Goal: Navigation & Orientation: Find specific page/section

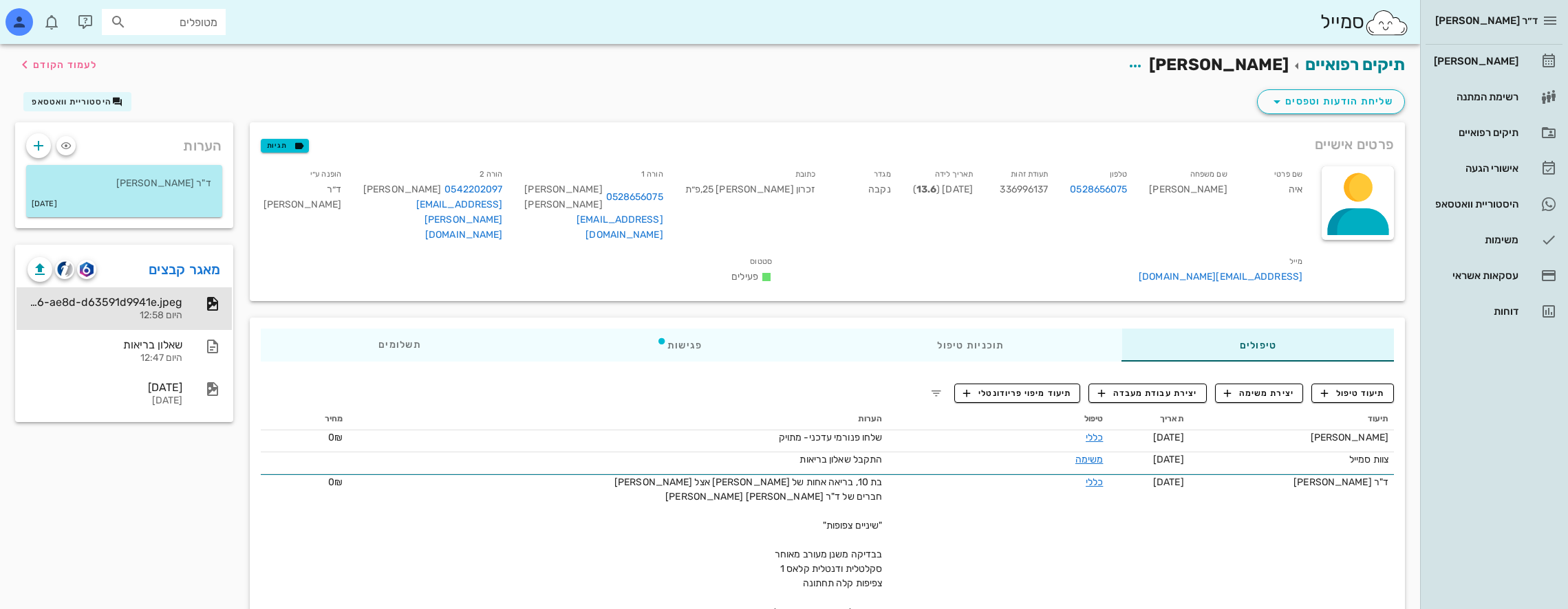
scroll to position [96, 0]
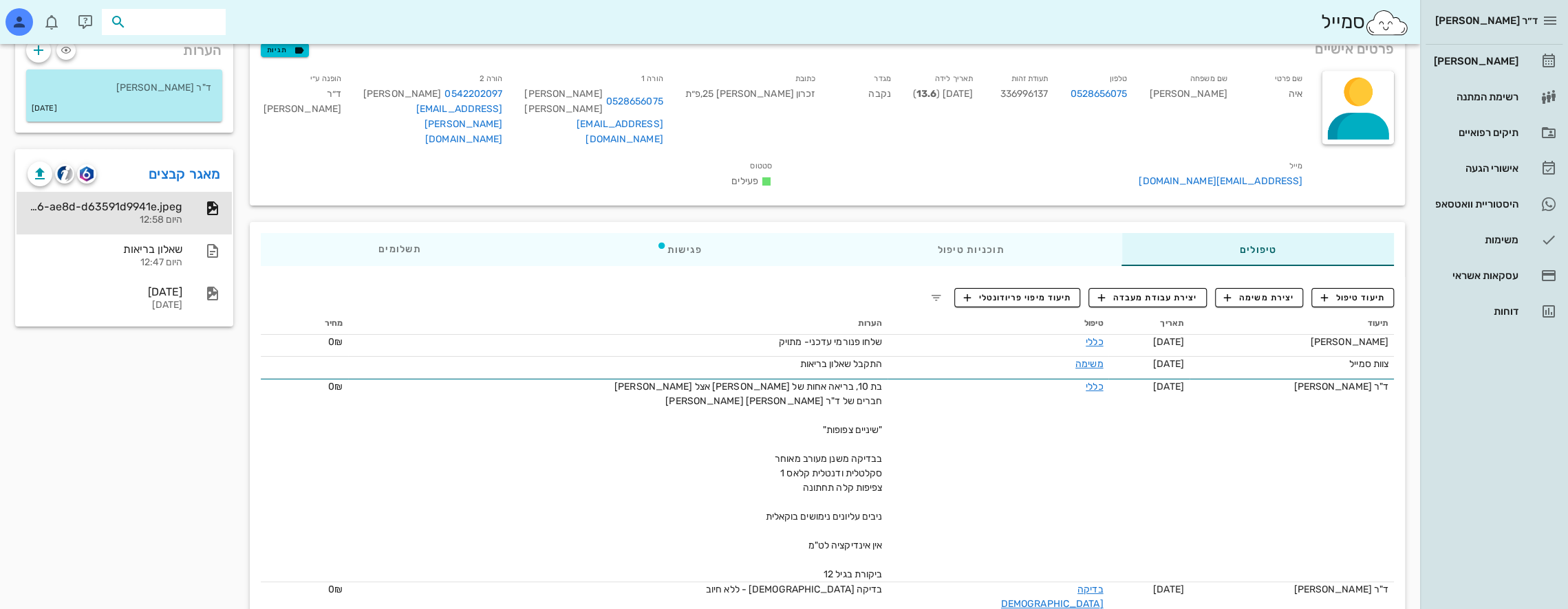
click at [196, 18] on input "text" at bounding box center [173, 22] width 88 height 18
type input "h"
type input "[PERSON_NAME]"
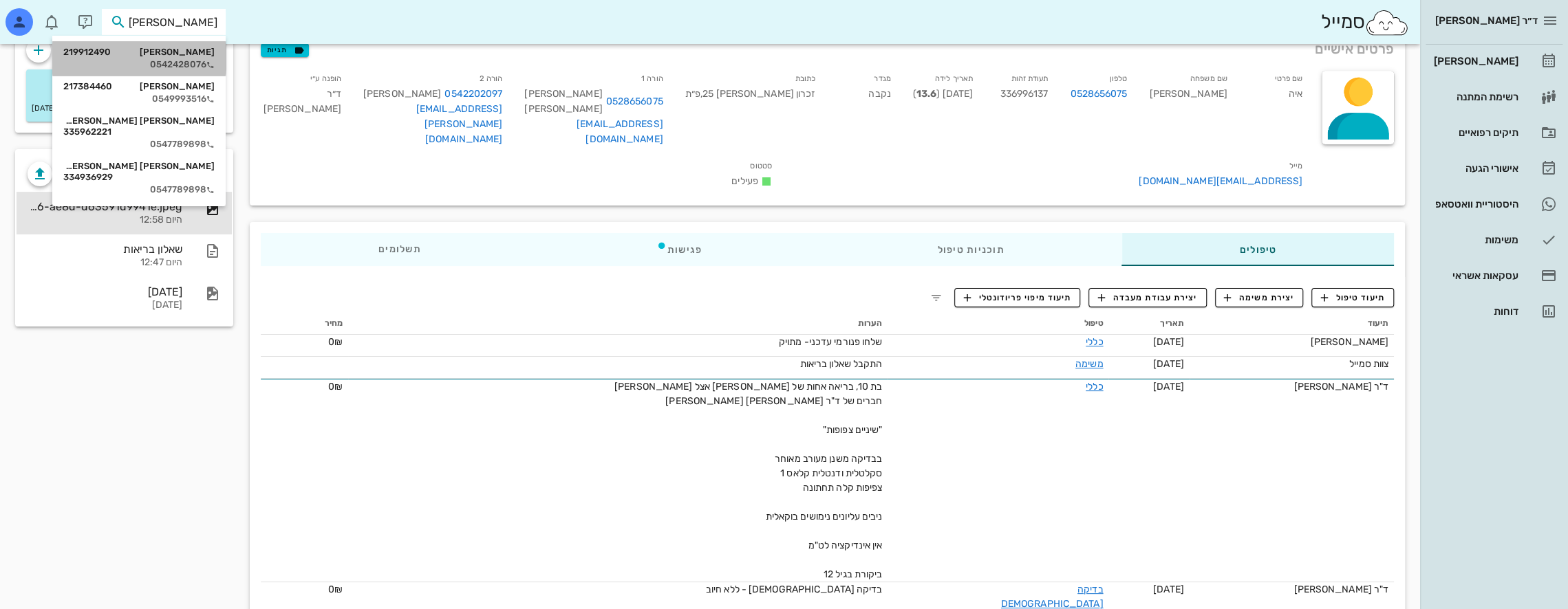
click at [208, 57] on div "[PERSON_NAME] 219912490" at bounding box center [139, 52] width 152 height 11
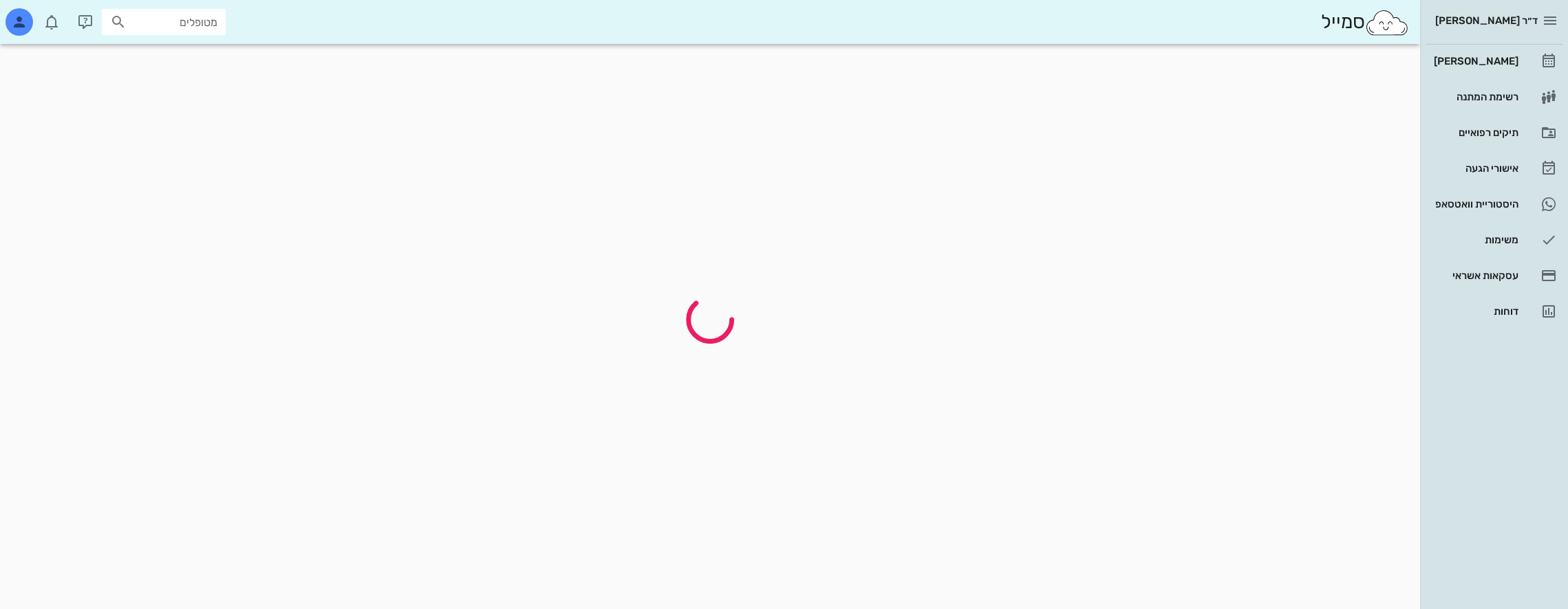
click at [208, 57] on div at bounding box center [709, 320] width 1406 height 535
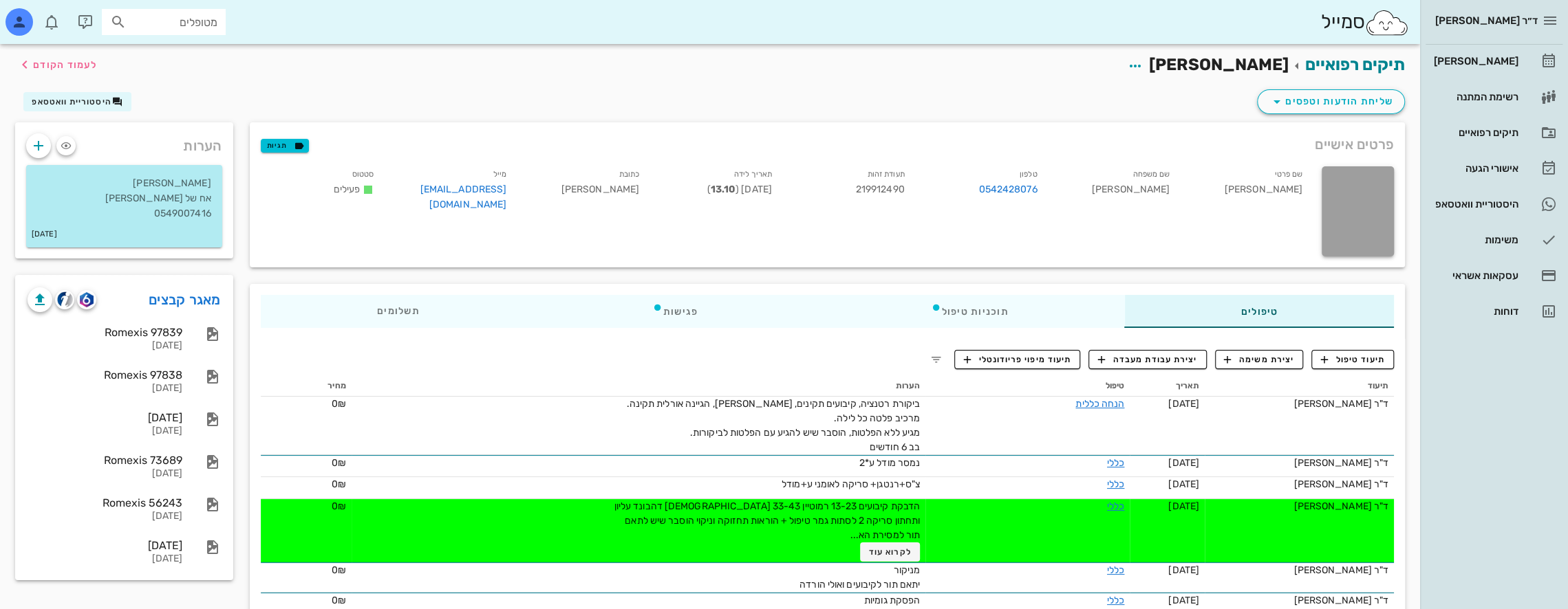
click at [197, 23] on input "מטופלים" at bounding box center [173, 22] width 88 height 18
type input "[PERSON_NAME]"
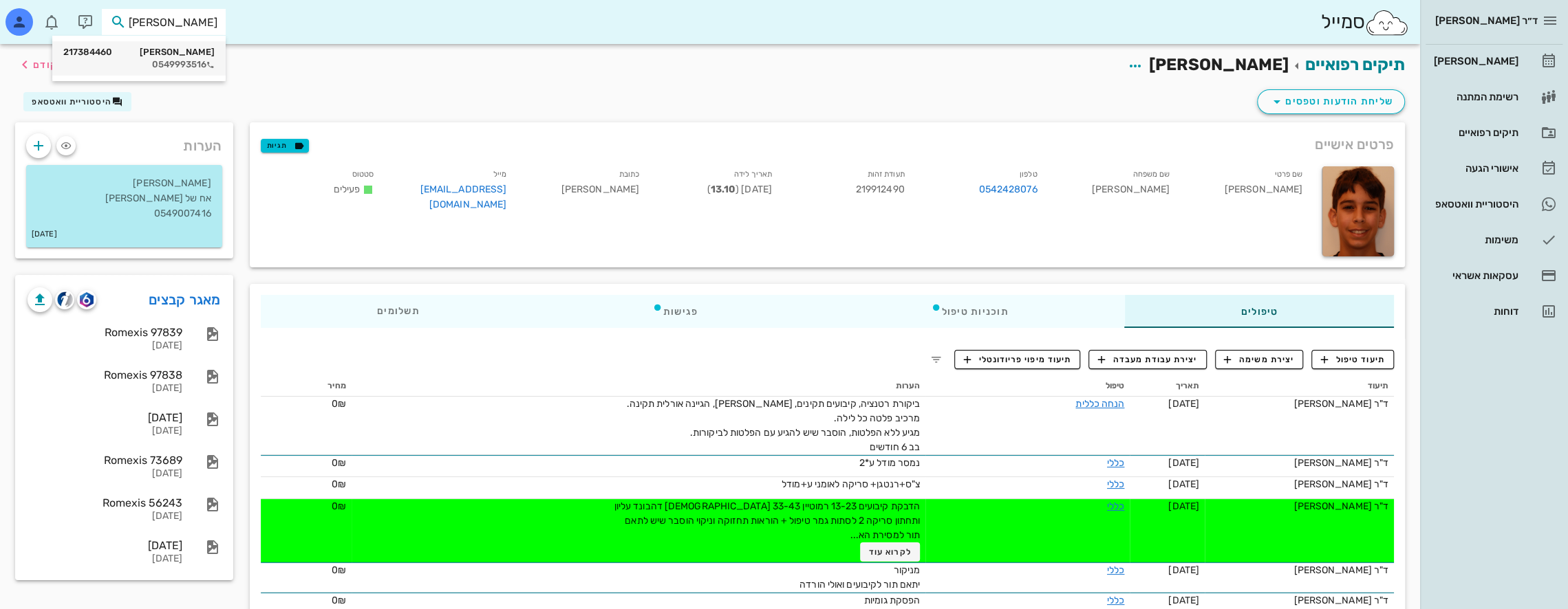
click at [205, 49] on div "[PERSON_NAME] 217384460" at bounding box center [139, 52] width 152 height 11
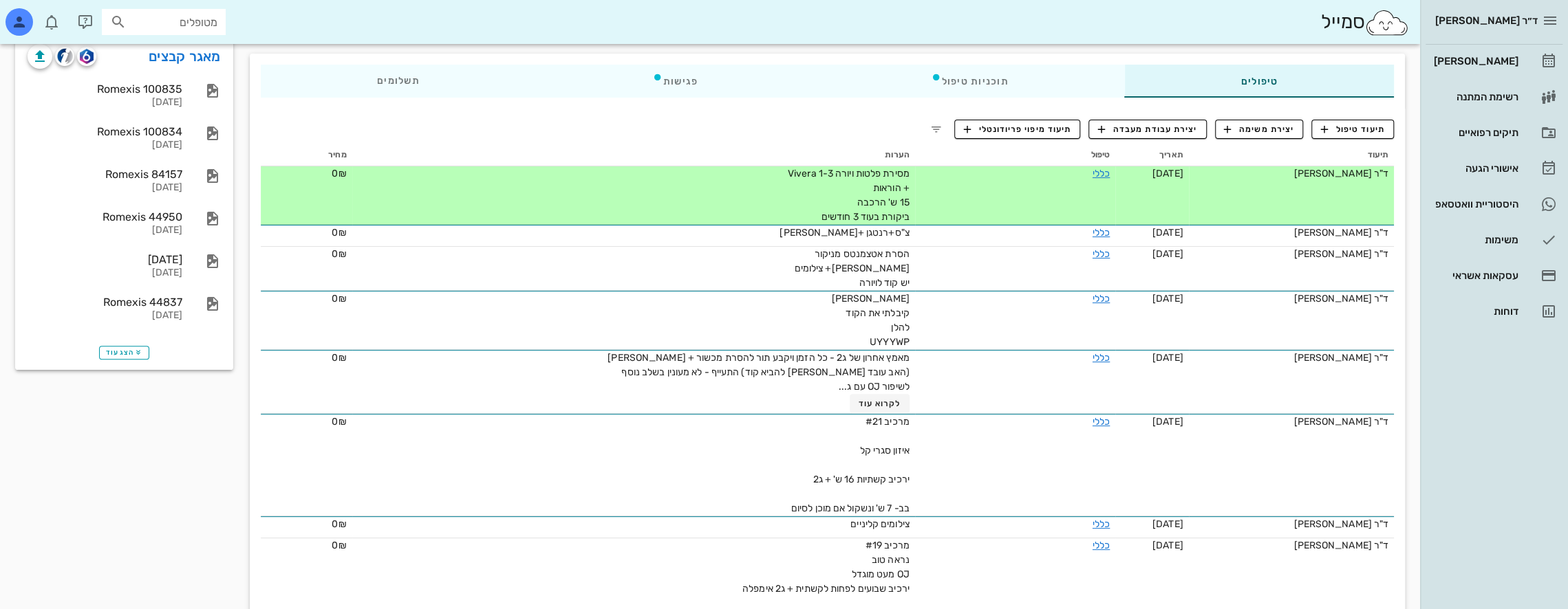
scroll to position [275, 0]
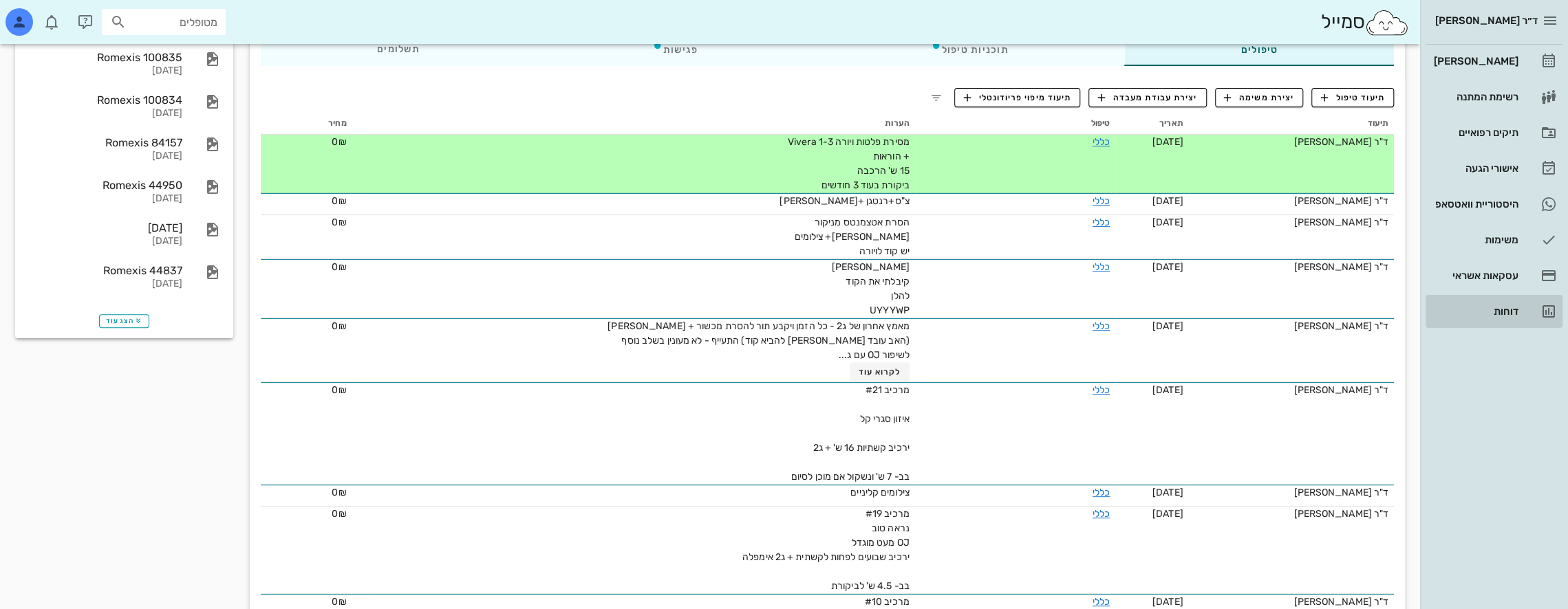
click at [1515, 301] on div "דוחות" at bounding box center [1474, 312] width 87 height 22
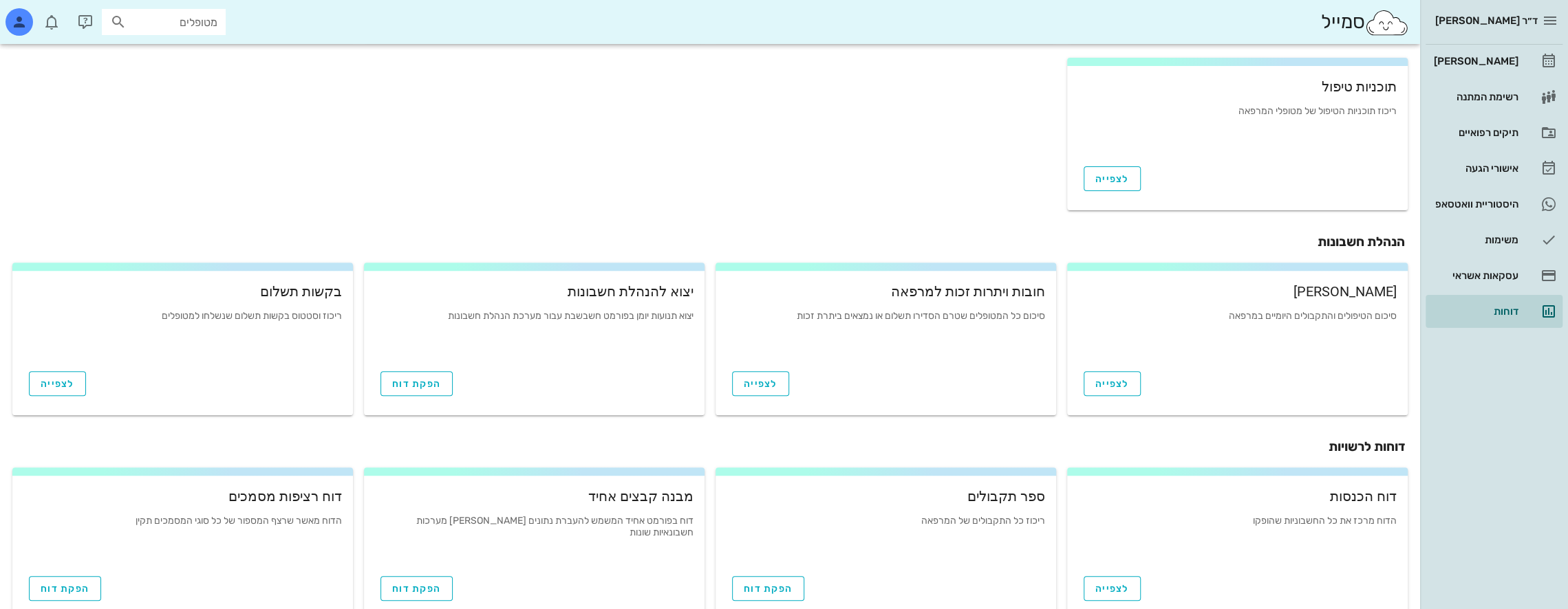
scroll to position [407, 0]
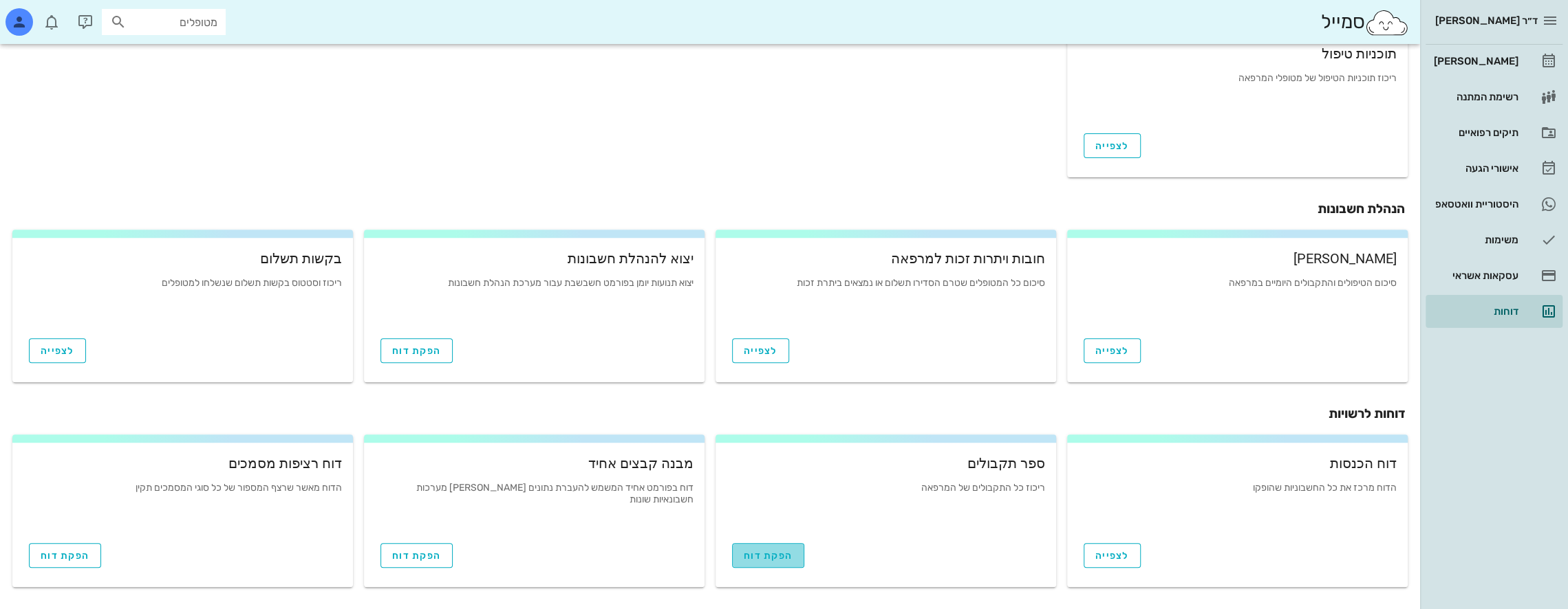
click at [744, 556] on span "הפקת דוח" at bounding box center [768, 556] width 49 height 12
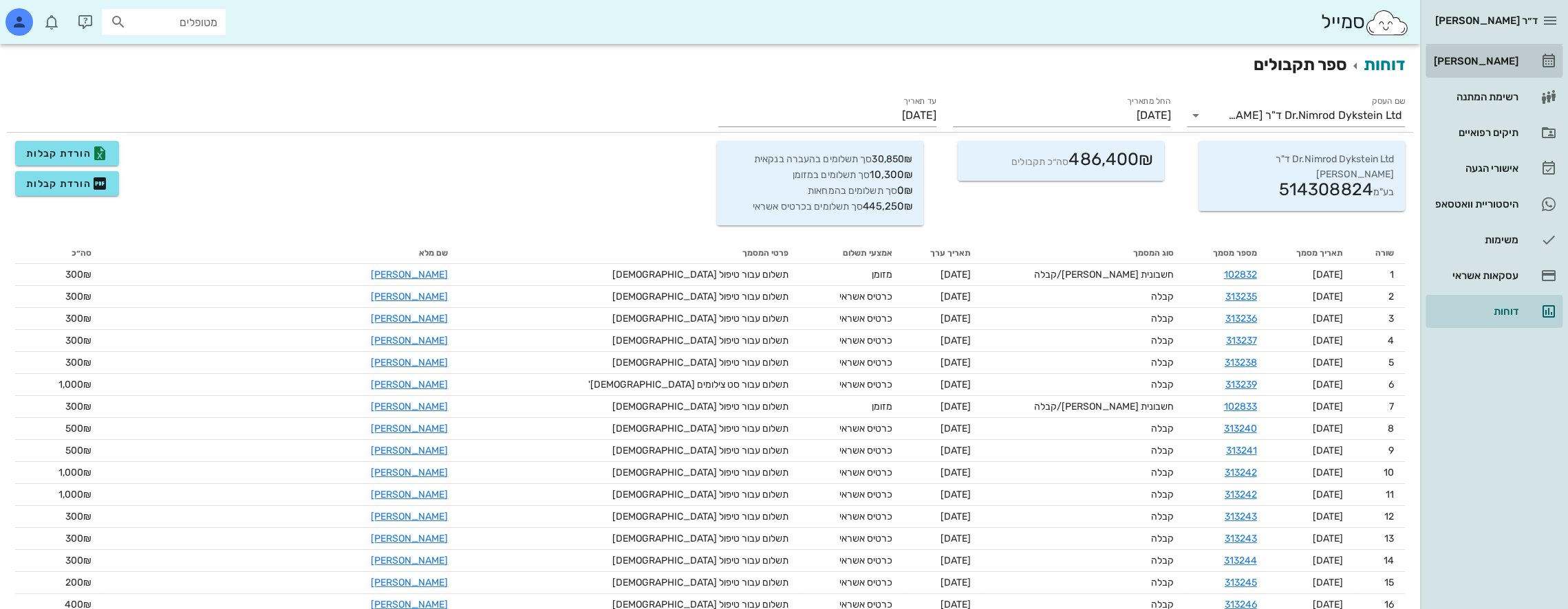
click at [1505, 53] on div "[PERSON_NAME]" at bounding box center [1474, 61] width 87 height 22
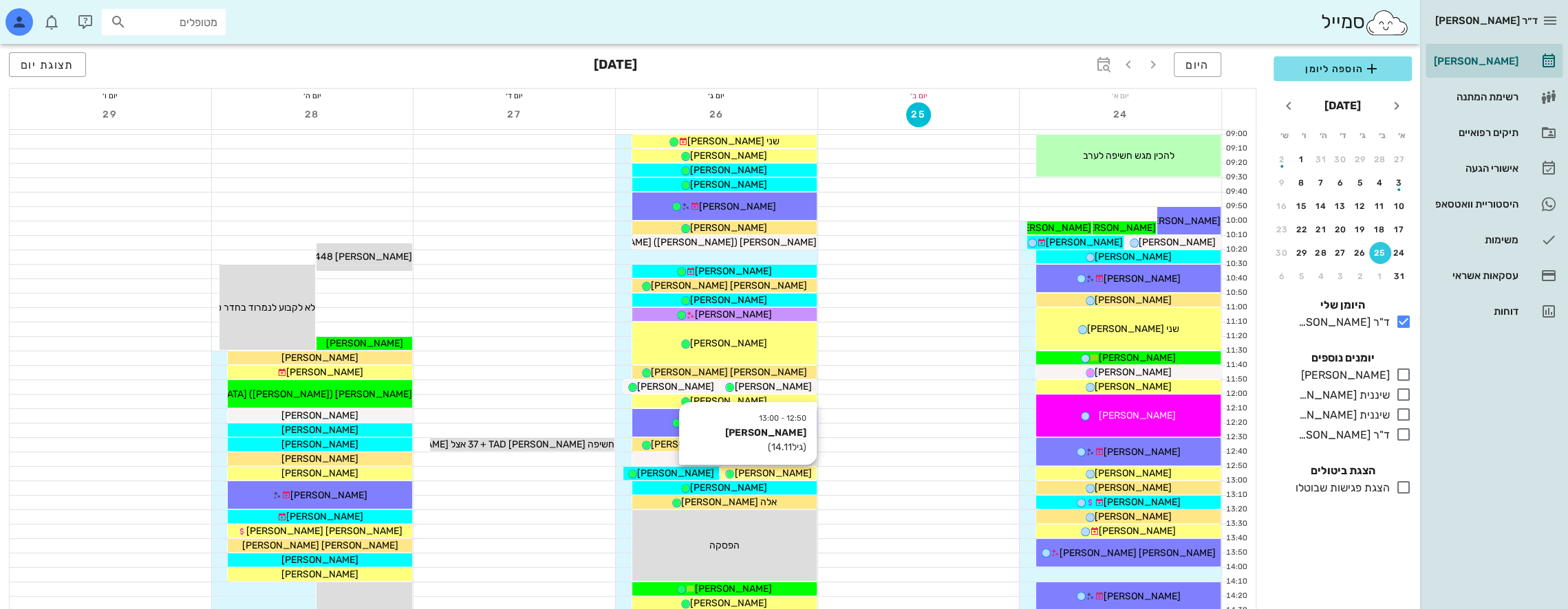
scroll to position [206, 0]
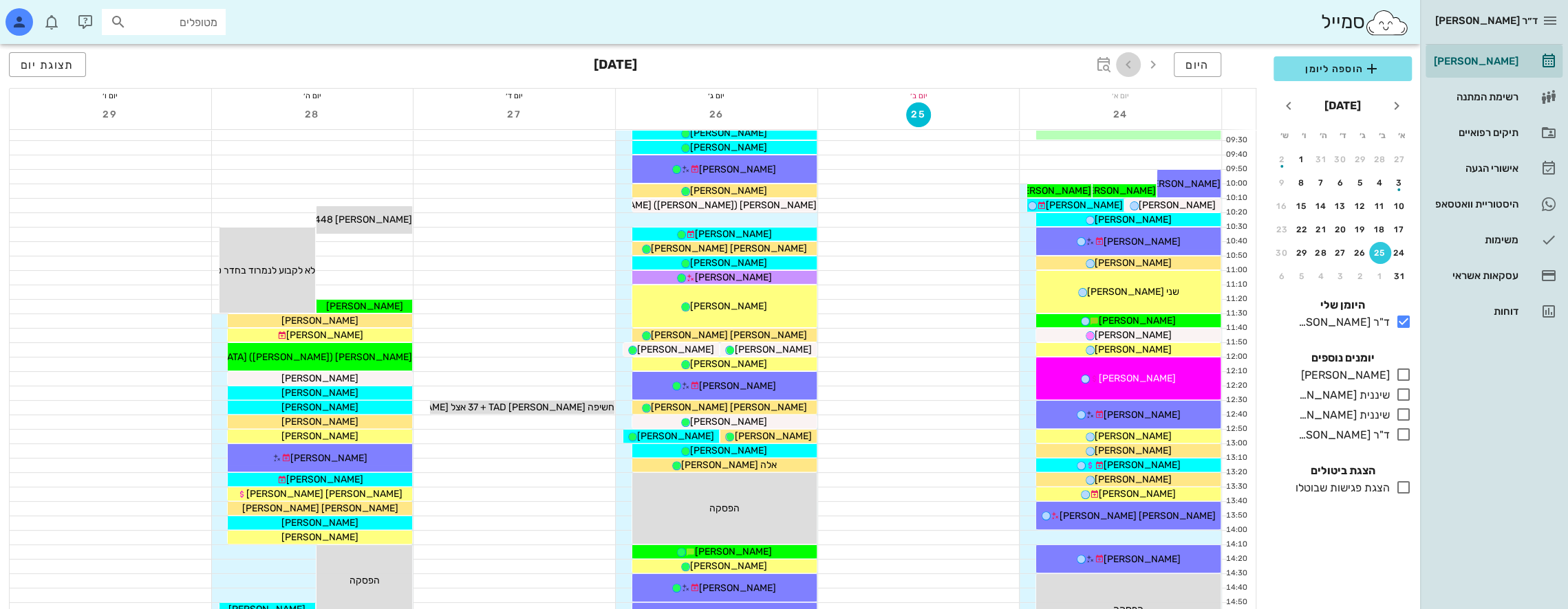
click at [1131, 65] on icon "button" at bounding box center [1128, 64] width 16 height 16
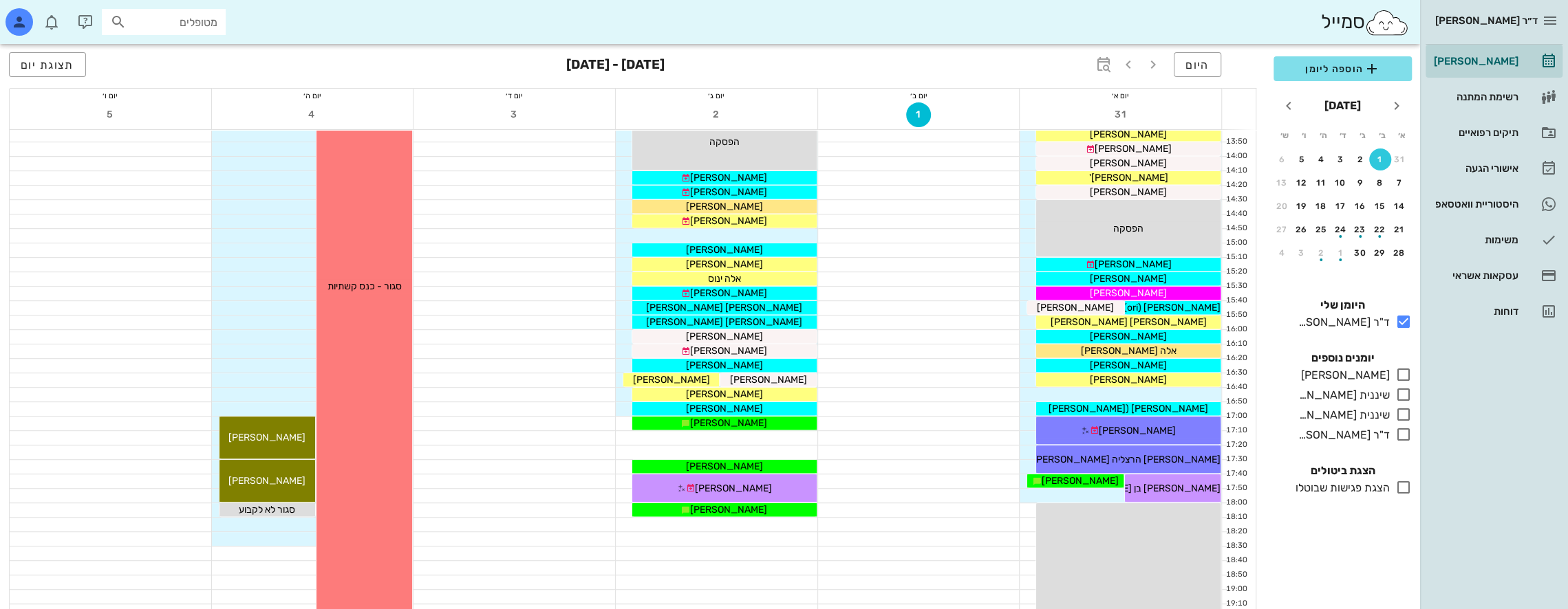
scroll to position [526, 0]
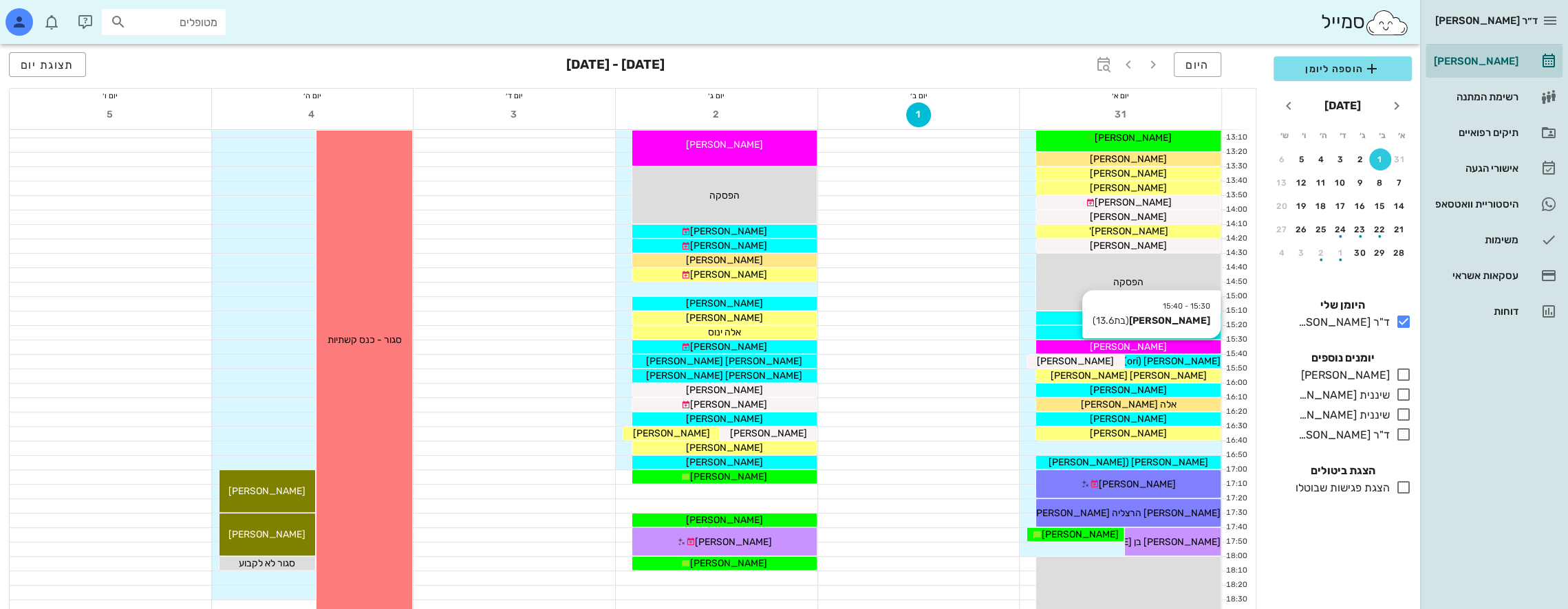
click at [1074, 344] on div "[PERSON_NAME]" at bounding box center [1128, 346] width 184 height 15
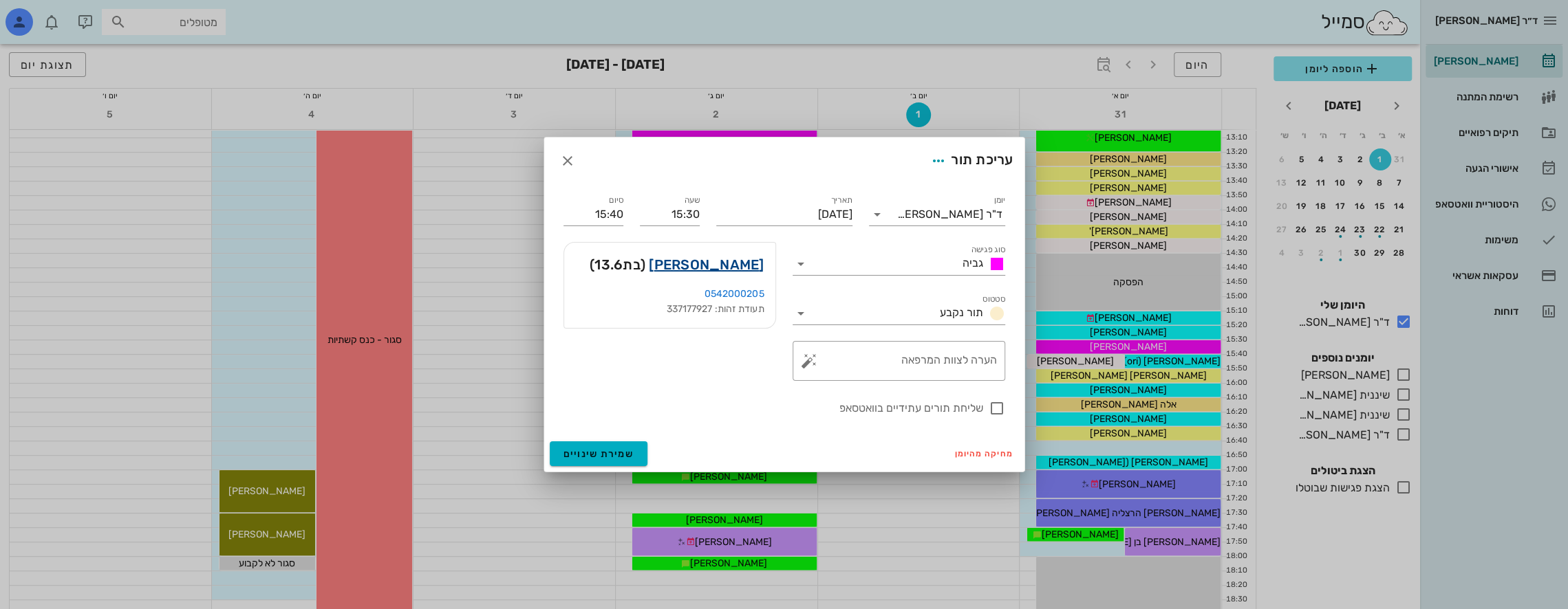
click at [737, 264] on link "[PERSON_NAME]" at bounding box center [705, 264] width 115 height 22
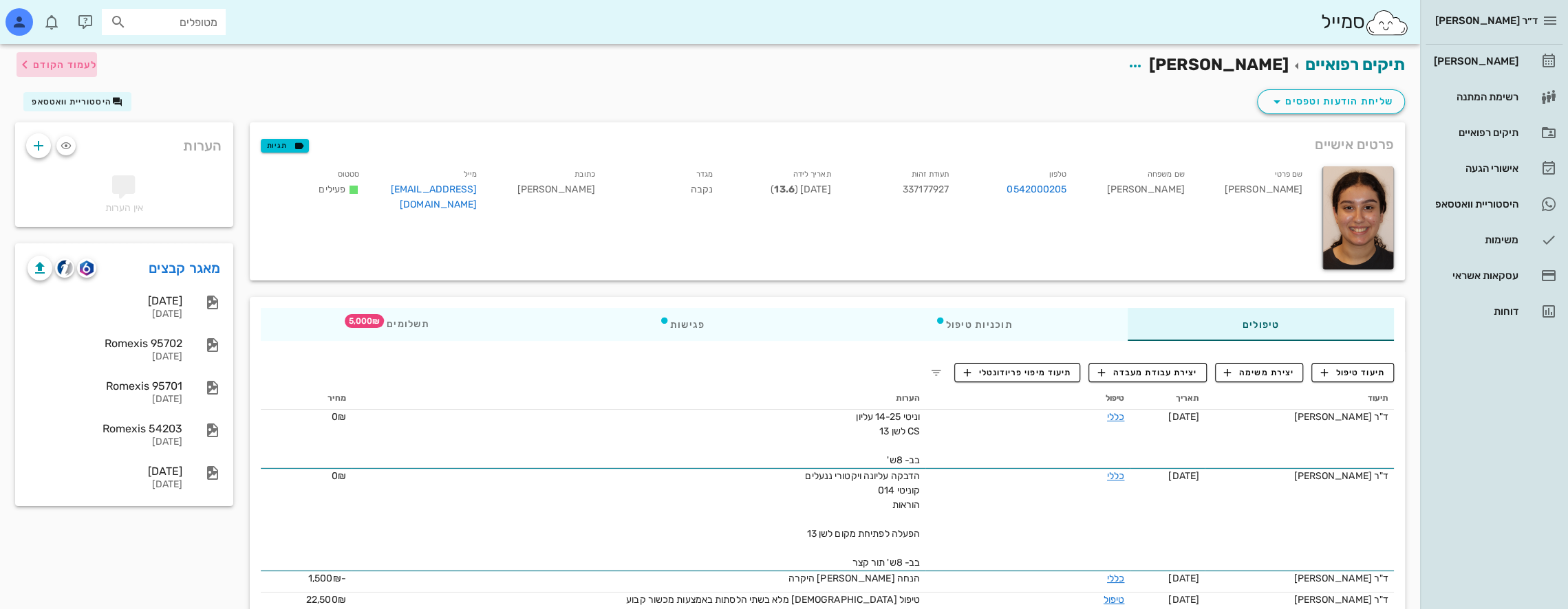
click at [36, 61] on span "לעמוד הקודם" at bounding box center [65, 65] width 64 height 12
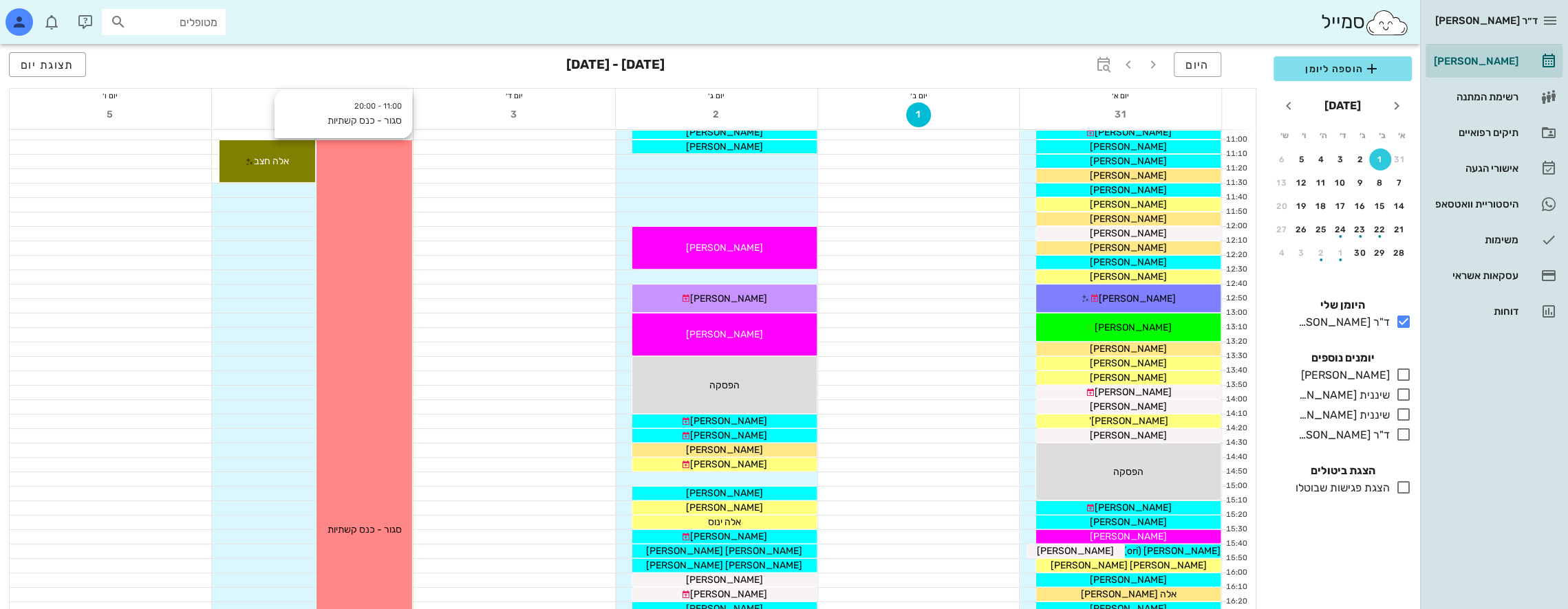
scroll to position [389, 0]
